Goal: Transaction & Acquisition: Subscribe to service/newsletter

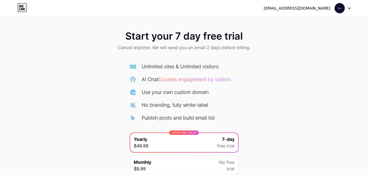
click at [89, 39] on div "Start your 7 day free trial Cancel anytime. We will send you an email 2 days be…" at bounding box center [184, 41] width 368 height 32
click at [337, 10] on img at bounding box center [339, 8] width 10 height 10
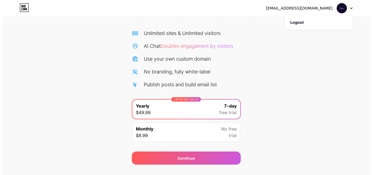
scroll to position [45, 0]
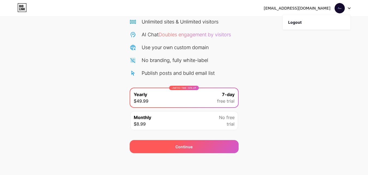
click at [165, 143] on div "Continue" at bounding box center [184, 146] width 109 height 13
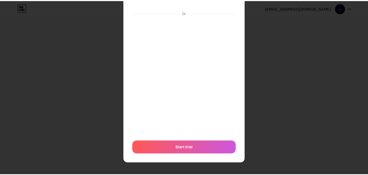
scroll to position [0, 0]
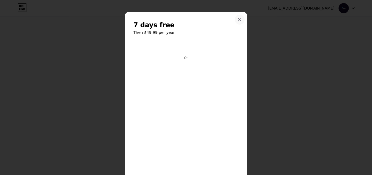
click at [238, 21] on icon at bounding box center [240, 19] width 4 height 4
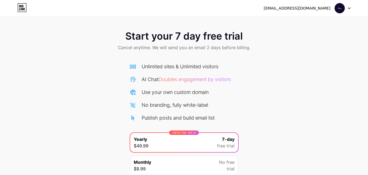
click at [294, 9] on div "[EMAIL_ADDRESS][DOMAIN_NAME]" at bounding box center [297, 8] width 67 height 6
click at [342, 7] on img at bounding box center [339, 8] width 10 height 10
click at [349, 8] on icon at bounding box center [349, 8] width 3 height 2
click at [336, 10] on img at bounding box center [339, 8] width 10 height 10
click at [26, 10] on div "[EMAIL_ADDRESS][DOMAIN_NAME] Logout" at bounding box center [184, 8] width 368 height 10
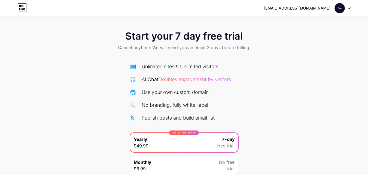
click at [23, 11] on icon at bounding box center [21, 7] width 9 height 9
